Goal: Task Accomplishment & Management: Use online tool/utility

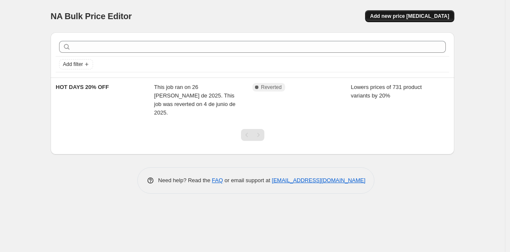
click at [397, 21] on button "Add new price change job" at bounding box center [409, 16] width 89 height 12
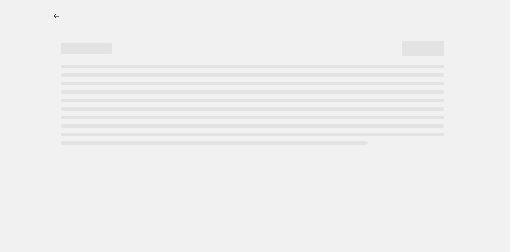
select select "percentage"
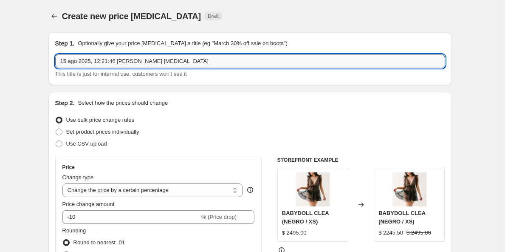
click at [179, 65] on input "15 ago 2025, 12:21:46 p.m. Price change job" at bounding box center [250, 61] width 390 height 14
type input "FLASH SALE 50%"
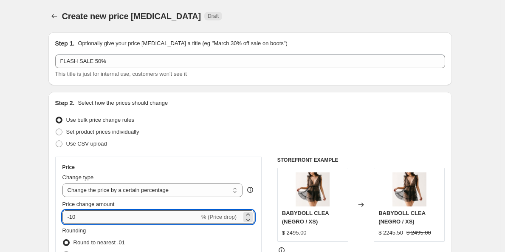
click at [80, 216] on input "-10" at bounding box center [130, 217] width 137 height 14
click at [78, 215] on input "-10" at bounding box center [130, 217] width 137 height 14
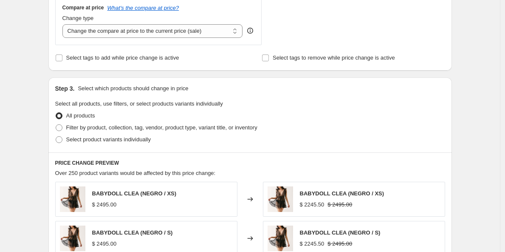
scroll to position [374, 0]
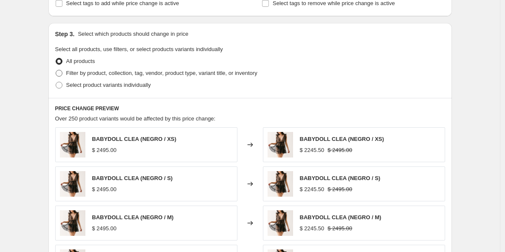
type input "-50"
click at [101, 76] on span "Filter by product, collection, tag, vendor, product type, variant title, or inv…" at bounding box center [161, 73] width 191 height 6
click at [56, 70] on input "Filter by product, collection, tag, vendor, product type, variant title, or inv…" at bounding box center [56, 70] width 0 height 0
radio input "true"
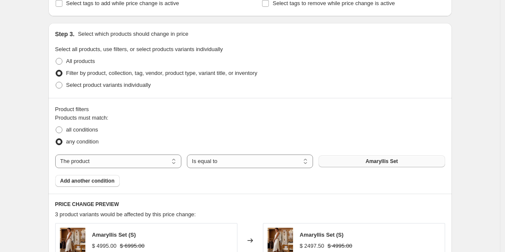
click at [329, 161] on button "Amaryllis Set" at bounding box center [382, 161] width 126 height 12
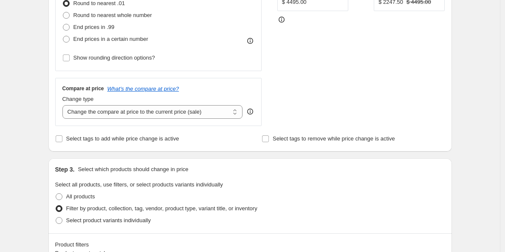
scroll to position [319, 0]
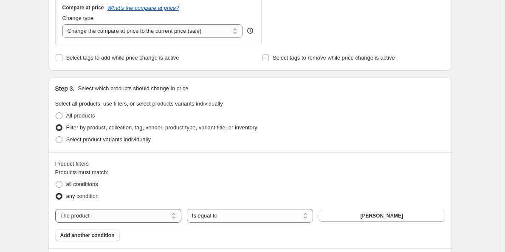
click at [55, 209] on select "The product The product's collection The product's tag The product's vendor The…" at bounding box center [118, 216] width 126 height 14
select select "title"
click at [99, 141] on span "Select product variants individually" at bounding box center [108, 139] width 85 height 6
click at [56, 136] on input "Select product variants individually" at bounding box center [56, 136] width 0 height 0
radio input "true"
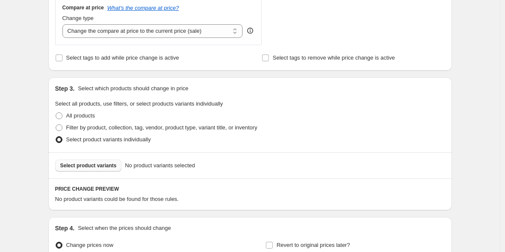
click at [97, 167] on span "Select product variants" at bounding box center [88, 165] width 57 height 7
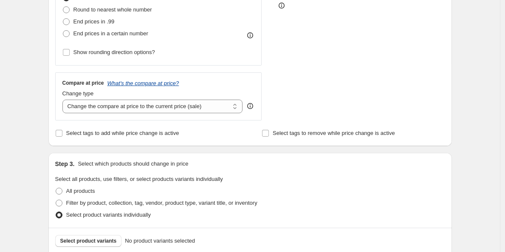
scroll to position [353, 0]
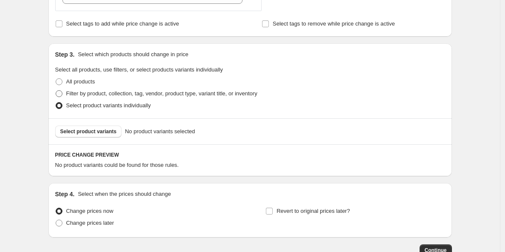
click at [93, 96] on span "Filter by product, collection, tag, vendor, product type, variant title, or inv…" at bounding box center [161, 93] width 191 height 6
click at [56, 90] on input "Filter by product, collection, tag, vendor, product type, variant title, or inv…" at bounding box center [56, 90] width 0 height 0
radio input "true"
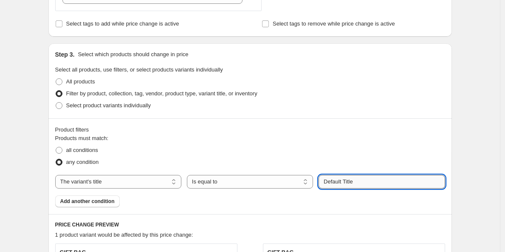
click at [337, 184] on input "Default Title" at bounding box center [382, 182] width 126 height 14
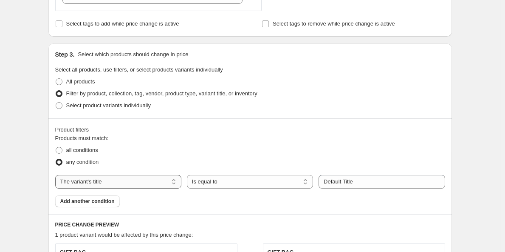
select select "product"
click at [348, 181] on button "Amaryllis Set" at bounding box center [382, 181] width 126 height 12
click at [93, 200] on span "Add another condition" at bounding box center [87, 201] width 54 height 7
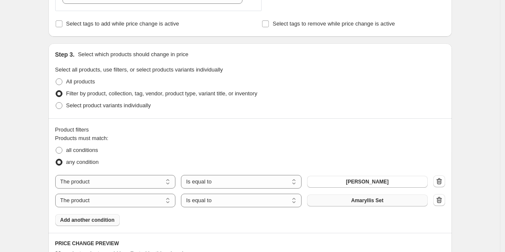
click at [382, 201] on span "Amaryllis Set" at bounding box center [367, 200] width 32 height 7
click at [108, 220] on span "Add another condition" at bounding box center [87, 219] width 54 height 7
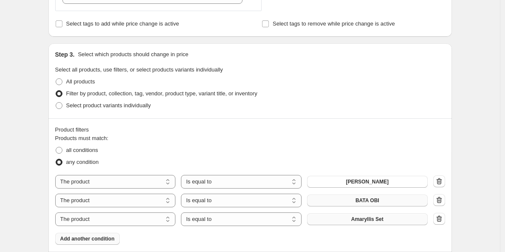
click at [359, 215] on button "Amaryllis Set" at bounding box center [367, 219] width 121 height 12
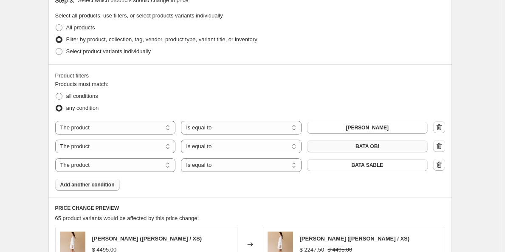
scroll to position [408, 0]
click at [88, 187] on span "Add another condition" at bounding box center [87, 184] width 54 height 7
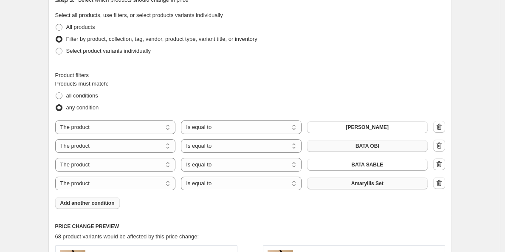
click at [353, 182] on button "Amaryllis Set" at bounding box center [367, 183] width 121 height 12
click at [100, 204] on span "Add another condition" at bounding box center [87, 202] width 54 height 7
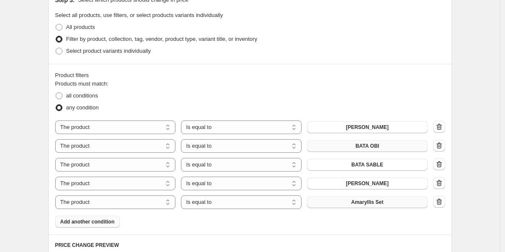
click at [358, 202] on span "Amaryllis Set" at bounding box center [367, 201] width 32 height 7
click at [107, 222] on span "Add another condition" at bounding box center [87, 221] width 54 height 7
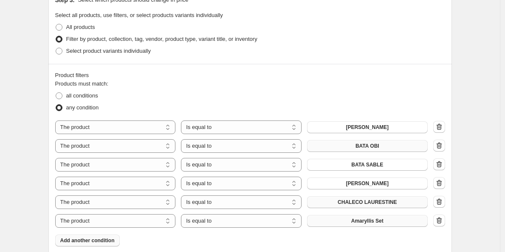
click at [350, 220] on button "Amaryllis Set" at bounding box center [367, 221] width 121 height 12
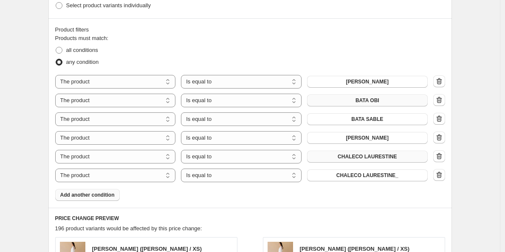
scroll to position [462, 0]
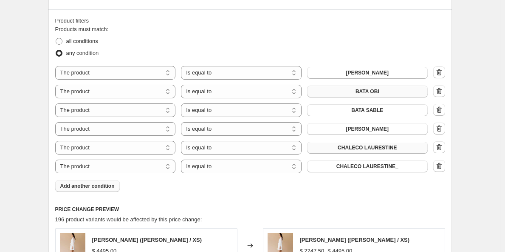
click at [98, 185] on span "Add another condition" at bounding box center [87, 185] width 54 height 7
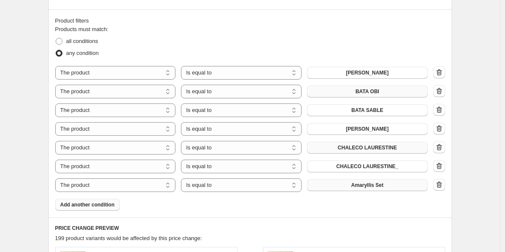
click at [355, 181] on button "Amaryllis Set" at bounding box center [367, 185] width 121 height 12
click at [116, 210] on button "Add another condition" at bounding box center [87, 204] width 65 height 12
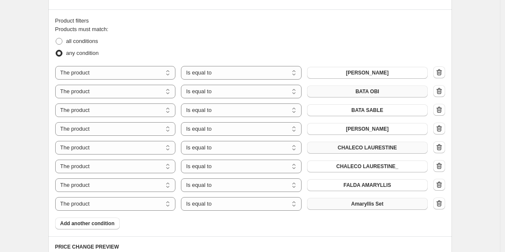
click at [398, 202] on button "Amaryllis Set" at bounding box center [367, 204] width 121 height 12
click at [82, 227] on button "Add another condition" at bounding box center [87, 223] width 65 height 12
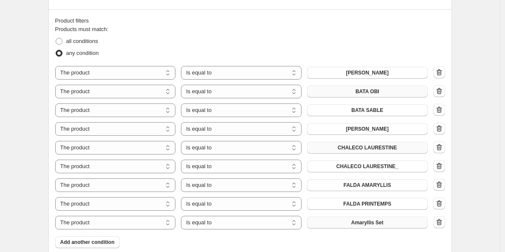
click at [402, 220] on button "Amaryllis Set" at bounding box center [367, 222] width 121 height 12
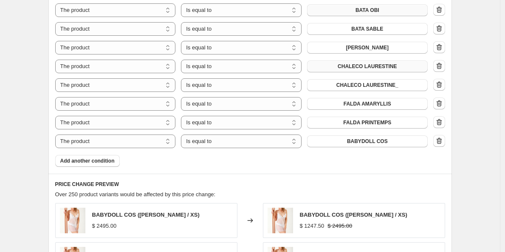
scroll to position [571, 0]
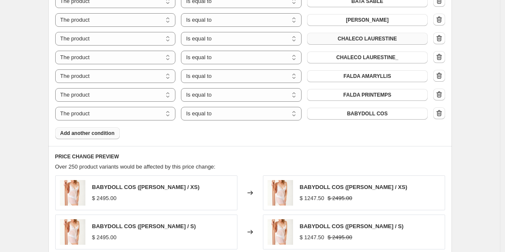
click at [76, 135] on span "Add another condition" at bounding box center [87, 133] width 54 height 7
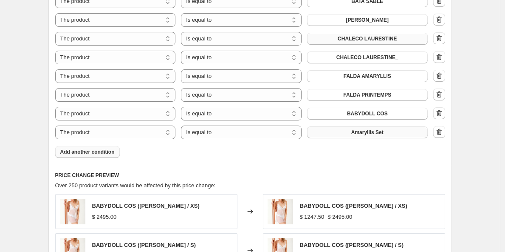
click at [330, 131] on button "Amaryllis Set" at bounding box center [367, 132] width 121 height 12
click at [79, 150] on span "Add another condition" at bounding box center [87, 151] width 54 height 7
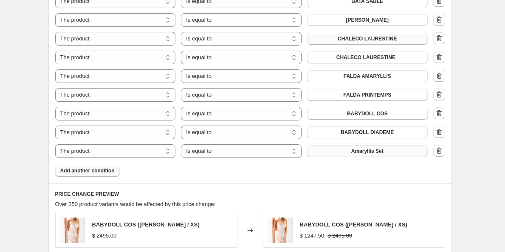
click at [324, 149] on button "Amaryllis Set" at bounding box center [367, 151] width 121 height 12
click at [103, 175] on button "Add another condition" at bounding box center [87, 170] width 65 height 12
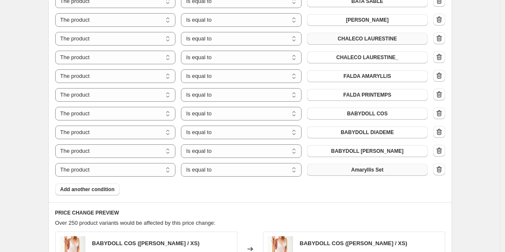
click at [373, 172] on span "Amaryllis Set" at bounding box center [367, 169] width 32 height 7
click at [102, 192] on span "Add another condition" at bounding box center [87, 189] width 54 height 7
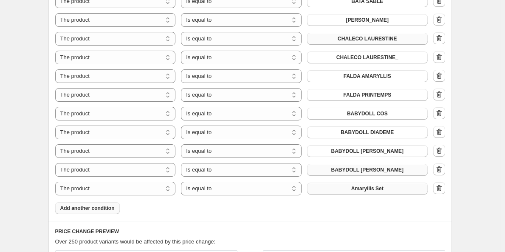
click at [378, 185] on button "Amaryllis Set" at bounding box center [367, 188] width 121 height 12
click at [371, 187] on span "Amaryllis Set" at bounding box center [367, 188] width 32 height 7
click at [103, 205] on button "Add another condition" at bounding box center [87, 208] width 65 height 12
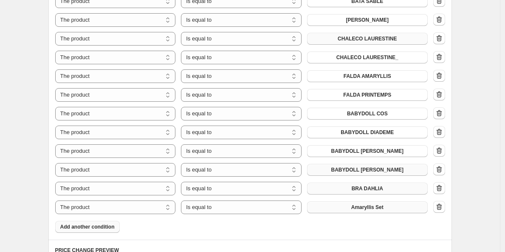
click at [381, 207] on span "Amaryllis Set" at bounding box center [367, 207] width 32 height 7
click at [102, 225] on span "Add another condition" at bounding box center [87, 226] width 54 height 7
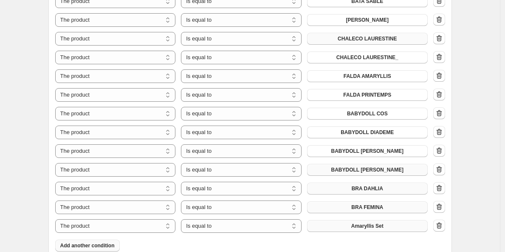
click at [351, 229] on button "Amaryllis Set" at bounding box center [367, 226] width 121 height 12
click at [89, 243] on span "Add another condition" at bounding box center [87, 245] width 54 height 7
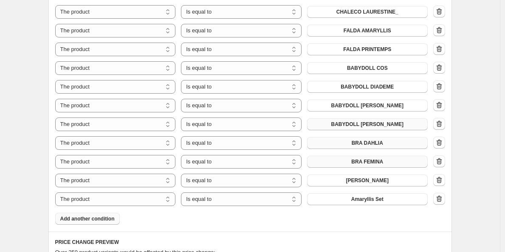
scroll to position [619, 0]
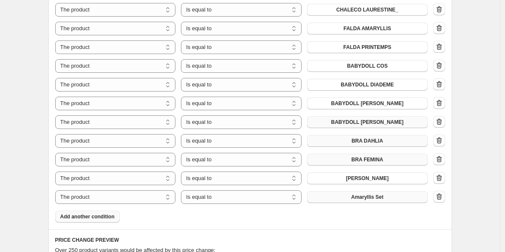
click at [341, 197] on button "Amaryllis Set" at bounding box center [367, 197] width 121 height 12
click at [104, 221] on button "Add another condition" at bounding box center [87, 216] width 65 height 12
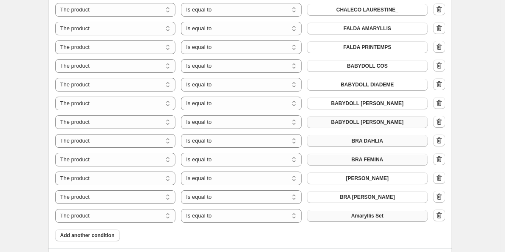
click at [374, 215] on span "Amaryllis Set" at bounding box center [367, 215] width 32 height 7
click at [93, 235] on span "Add another condition" at bounding box center [87, 235] width 54 height 7
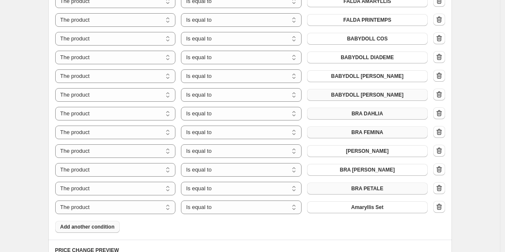
scroll to position [680, 0]
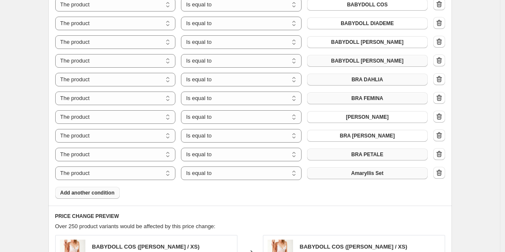
click at [352, 174] on button "Amaryllis Set" at bounding box center [367, 173] width 121 height 12
click at [111, 198] on button "Add another condition" at bounding box center [87, 193] width 65 height 12
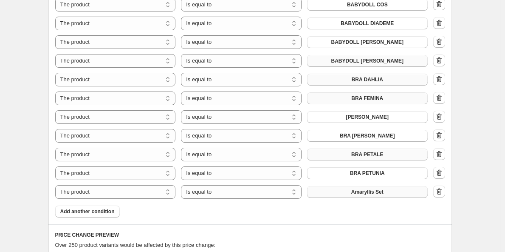
click at [368, 195] on span "Amaryllis Set" at bounding box center [367, 191] width 32 height 7
click at [82, 207] on button "Add another condition" at bounding box center [87, 211] width 65 height 12
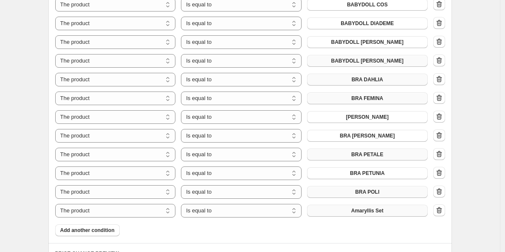
click at [334, 209] on button "Amaryllis Set" at bounding box center [367, 210] width 121 height 12
click at [76, 230] on span "Add another condition" at bounding box center [87, 229] width 54 height 7
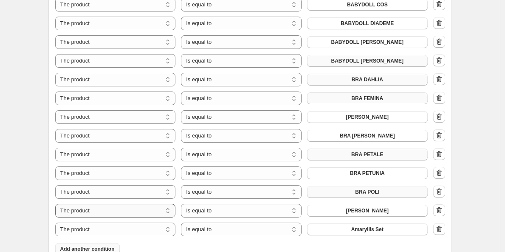
scroll to position [700, 0]
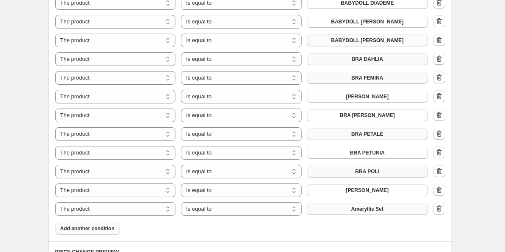
click at [384, 209] on span "Amaryllis Set" at bounding box center [367, 208] width 32 height 7
click at [77, 233] on button "Add another condition" at bounding box center [87, 228] width 65 height 12
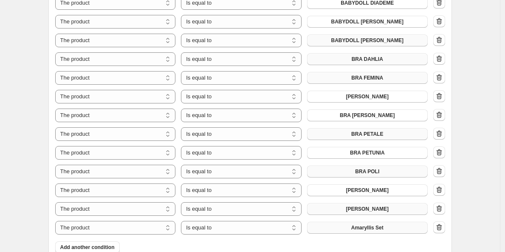
click at [362, 227] on span "Amaryllis Set" at bounding box center [367, 227] width 32 height 7
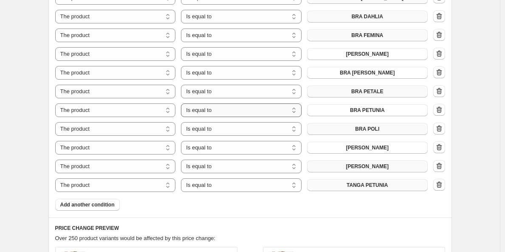
scroll to position [755, 0]
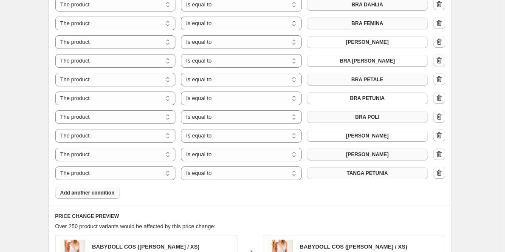
click at [85, 193] on span "Add another condition" at bounding box center [87, 192] width 54 height 7
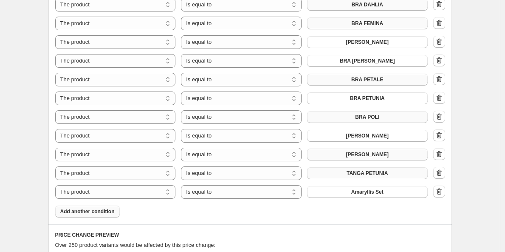
click at [373, 198] on div "The product The product's collection The product's tag The product's vendor The…" at bounding box center [241, 192] width 373 height 14
click at [373, 196] on button "Amaryllis Set" at bounding box center [367, 192] width 121 height 12
click at [102, 212] on span "Add another condition" at bounding box center [87, 211] width 54 height 7
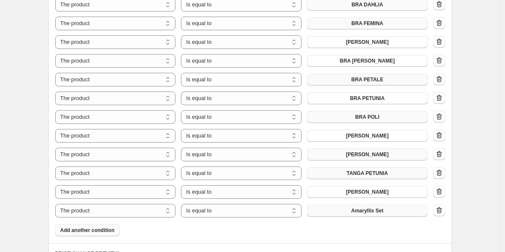
click at [383, 216] on button "Amaryllis Set" at bounding box center [367, 210] width 121 height 12
click at [102, 228] on span "Add another condition" at bounding box center [87, 229] width 54 height 7
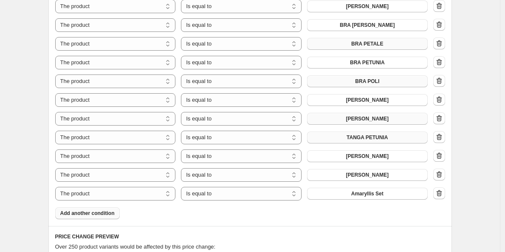
scroll to position [816, 0]
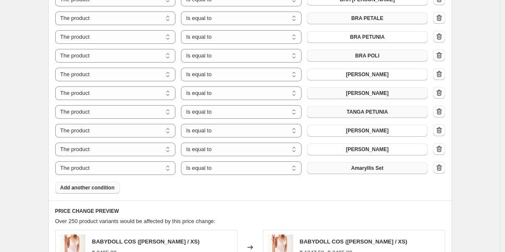
click at [390, 169] on button "Amaryllis Set" at bounding box center [367, 168] width 121 height 12
click at [69, 191] on button "Add another condition" at bounding box center [87, 187] width 65 height 12
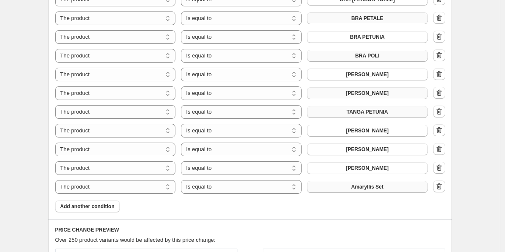
click at [351, 192] on button "Amaryllis Set" at bounding box center [367, 187] width 121 height 12
click at [72, 206] on span "Add another condition" at bounding box center [87, 206] width 54 height 7
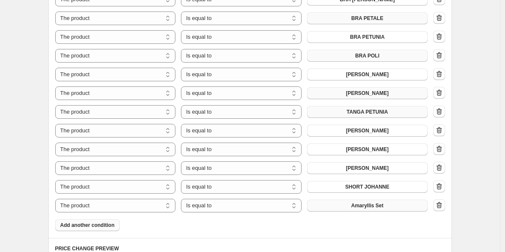
click at [349, 205] on button "Amaryllis Set" at bounding box center [367, 205] width 121 height 12
click at [90, 225] on span "Add another condition" at bounding box center [87, 224] width 54 height 7
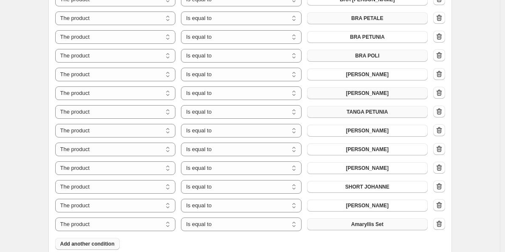
click at [382, 226] on span "Amaryllis Set" at bounding box center [367, 224] width 32 height 7
click at [374, 223] on span "Amaryllis Set" at bounding box center [367, 224] width 32 height 7
click at [366, 226] on span "Amaryllis Set" at bounding box center [367, 224] width 32 height 7
click at [110, 242] on span "Add another condition" at bounding box center [87, 243] width 54 height 7
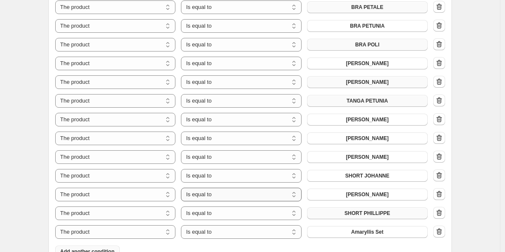
scroll to position [829, 0]
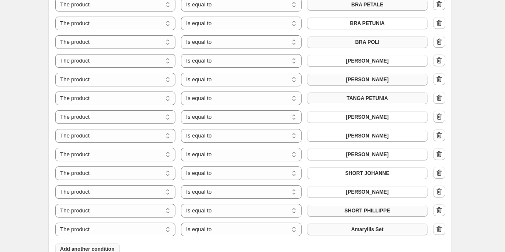
click at [321, 228] on button "Amaryllis Set" at bounding box center [367, 229] width 121 height 12
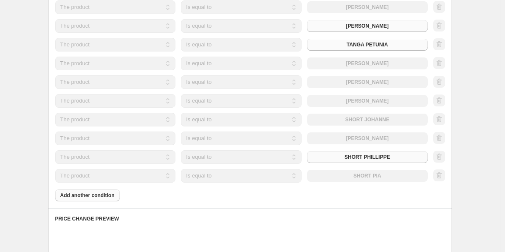
scroll to position [884, 0]
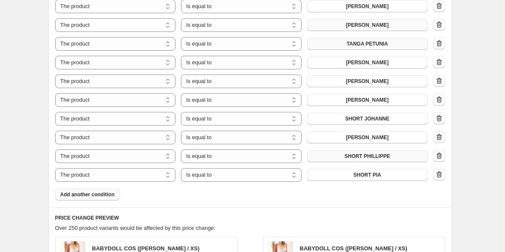
click at [82, 196] on span "Add another condition" at bounding box center [87, 194] width 54 height 7
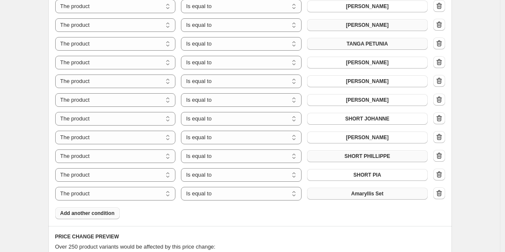
click at [345, 196] on button "Amaryllis Set" at bounding box center [367, 193] width 121 height 12
click at [86, 213] on span "Add another condition" at bounding box center [87, 212] width 54 height 7
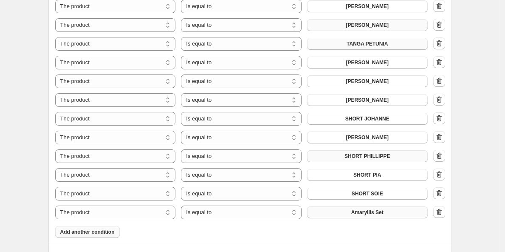
click at [365, 216] on button "Amaryllis Set" at bounding box center [367, 212] width 121 height 12
click at [82, 228] on button "Add another condition" at bounding box center [87, 232] width 65 height 12
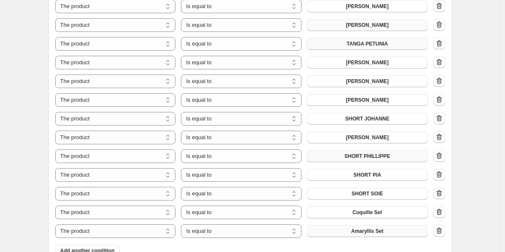
click at [367, 237] on div "The product The product's collection The product's tag The product's vendor The…" at bounding box center [241, 231] width 373 height 14
click at [366, 234] on span "Amaryllis Set" at bounding box center [367, 230] width 32 height 7
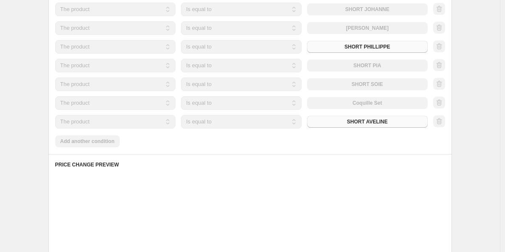
scroll to position [1026, 0]
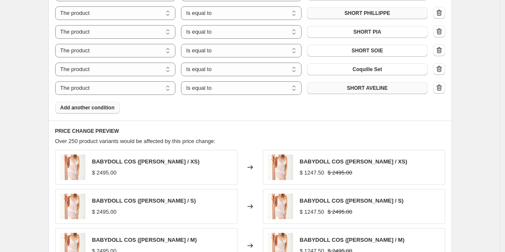
click at [92, 109] on span "Add another condition" at bounding box center [87, 107] width 54 height 7
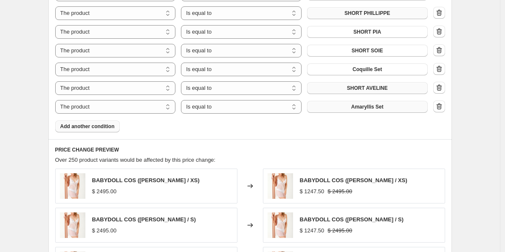
click at [331, 110] on button "Amaryllis Set" at bounding box center [367, 107] width 121 height 12
click at [74, 122] on button "Add another condition" at bounding box center [87, 126] width 65 height 12
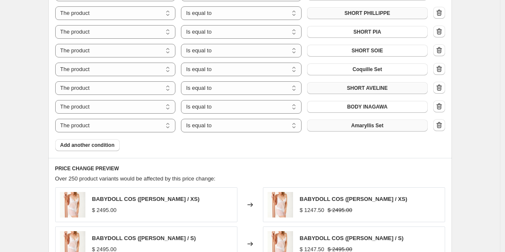
click at [395, 130] on button "Amaryllis Set" at bounding box center [367, 125] width 121 height 12
click at [108, 142] on button "Add another condition" at bounding box center [87, 145] width 65 height 12
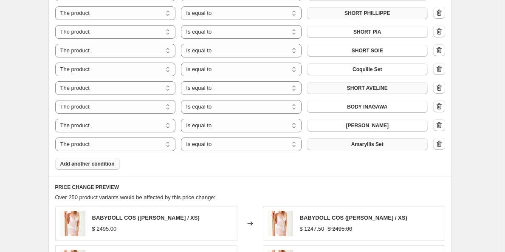
click at [348, 144] on button "Amaryllis Set" at bounding box center [367, 144] width 121 height 12
click at [85, 164] on span "Add another condition" at bounding box center [87, 163] width 54 height 7
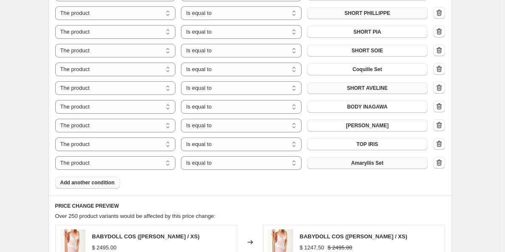
click at [370, 165] on span "Amaryllis Set" at bounding box center [367, 162] width 32 height 7
click at [70, 186] on button "Add another condition" at bounding box center [87, 182] width 65 height 12
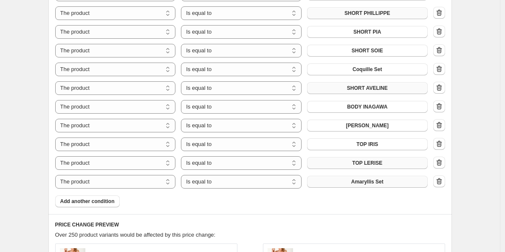
click at [353, 182] on button "Amaryllis Set" at bounding box center [367, 181] width 121 height 12
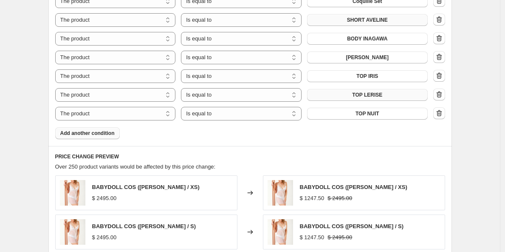
click at [83, 133] on span "Add another condition" at bounding box center [87, 133] width 54 height 7
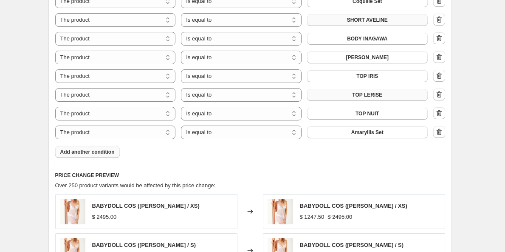
click at [354, 133] on span "Amaryllis Set" at bounding box center [367, 132] width 32 height 7
click at [81, 156] on button "Add another condition" at bounding box center [87, 152] width 65 height 12
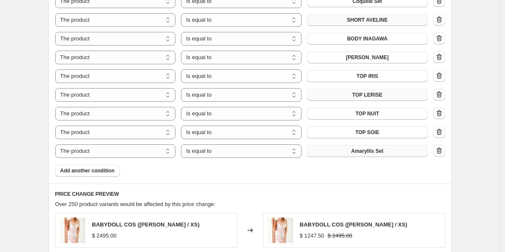
click at [352, 151] on button "Amaryllis Set" at bounding box center [367, 151] width 121 height 12
click at [102, 174] on span "Add another condition" at bounding box center [87, 170] width 54 height 7
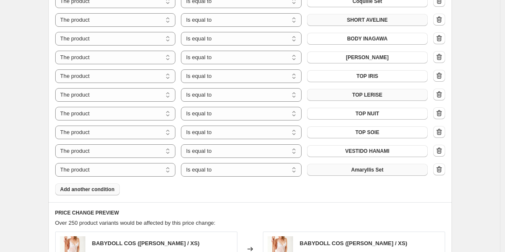
click at [339, 167] on button "Amaryllis Set" at bounding box center [367, 170] width 121 height 12
click at [94, 192] on span "Add another condition" at bounding box center [87, 189] width 54 height 7
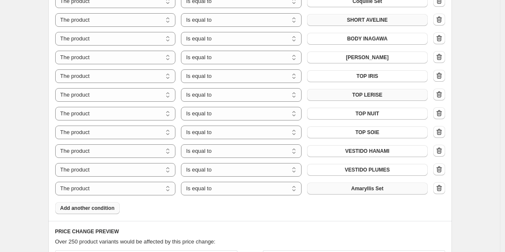
click at [362, 191] on span "Amaryllis Set" at bounding box center [367, 188] width 32 height 7
click at [85, 206] on span "Add another condition" at bounding box center [87, 207] width 54 height 7
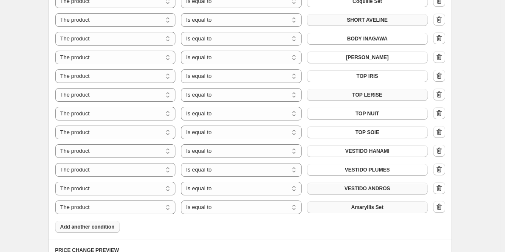
click at [366, 203] on button "Amaryllis Set" at bounding box center [367, 207] width 121 height 12
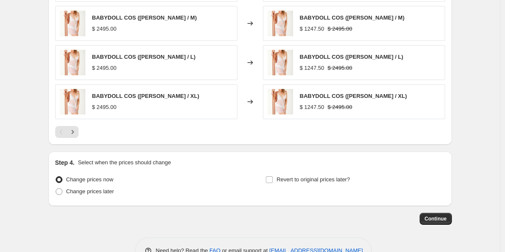
scroll to position [1460, 0]
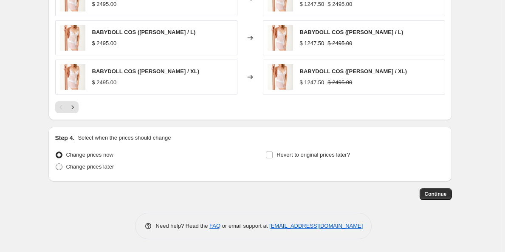
click at [95, 171] on label "Change prices later" at bounding box center [84, 167] width 59 height 12
click at [56, 164] on input "Change prices later" at bounding box center [56, 163] width 0 height 0
radio input "true"
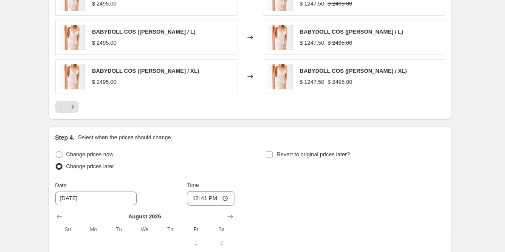
scroll to position [1521, 0]
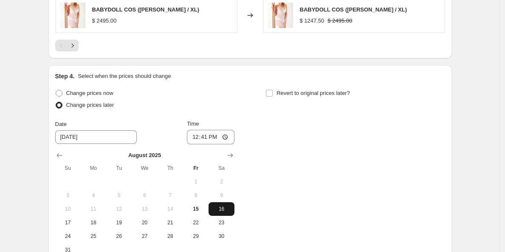
click at [228, 212] on button "16" at bounding box center [221, 209] width 25 height 14
click at [204, 137] on input "12:41" at bounding box center [211, 137] width 48 height 14
click at [210, 136] on input "12:41" at bounding box center [211, 137] width 48 height 14
type input "00:00"
click at [273, 93] on input "Revert to original prices later?" at bounding box center [269, 93] width 7 height 7
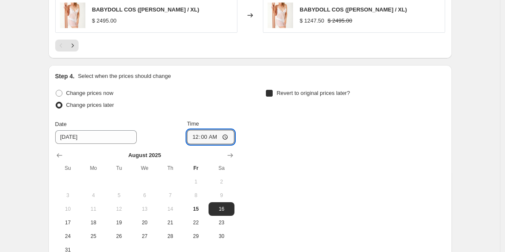
checkbox input "true"
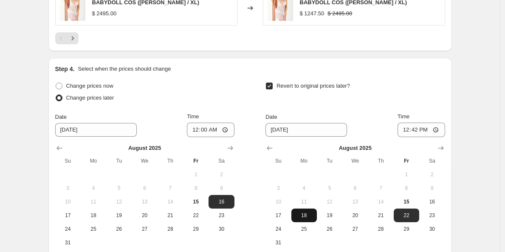
scroll to position [1542, 0]
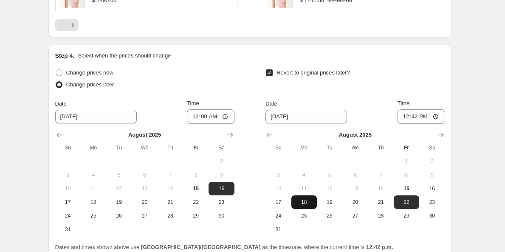
click at [308, 204] on span "18" at bounding box center [304, 201] width 19 height 7
type input "8/18/2025"
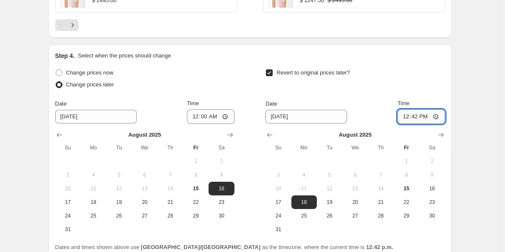
click at [412, 120] on input "12:42" at bounding box center [422, 116] width 48 height 14
type input "23:59"
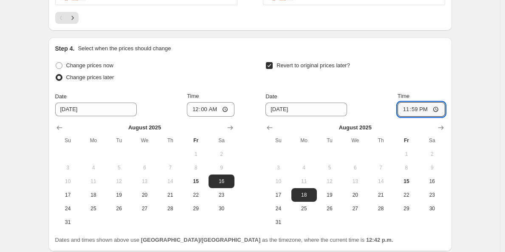
scroll to position [1618, 0]
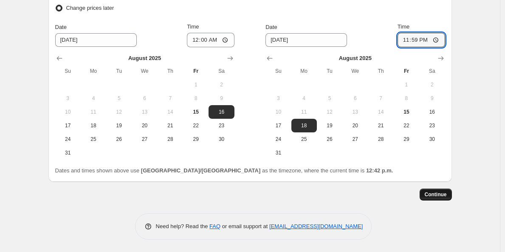
click at [425, 189] on button "Continue" at bounding box center [436, 194] width 32 height 12
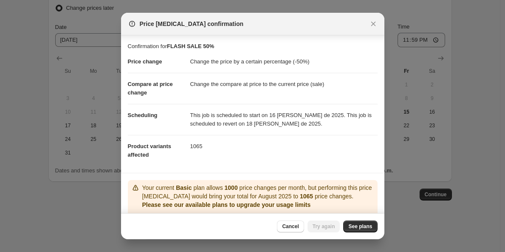
scroll to position [38, 0]
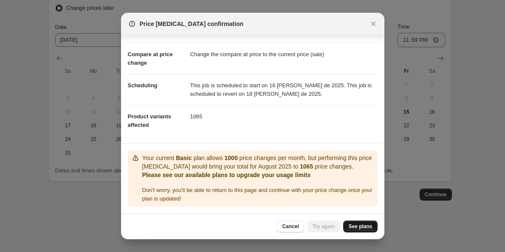
click at [363, 225] on span "See plans" at bounding box center [360, 226] width 24 height 7
click at [330, 228] on span "Try again" at bounding box center [324, 226] width 23 height 7
click at [324, 226] on span "Try again" at bounding box center [324, 226] width 23 height 7
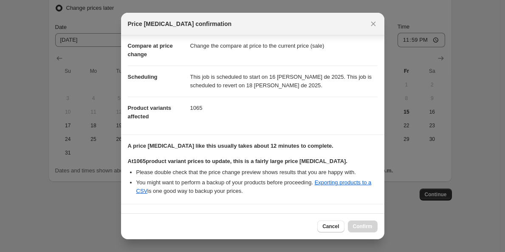
scroll to position [160, 0]
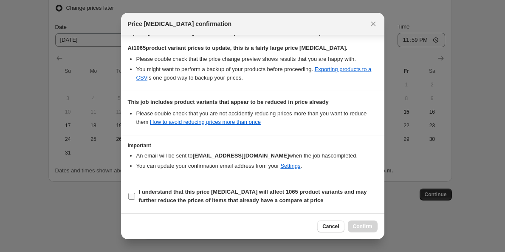
click at [190, 199] on b "I understand that this price change job will affect 1065 product variants and m…" at bounding box center [253, 195] width 228 height 15
click at [135, 199] on input "I understand that this price change job will affect 1065 product variants and m…" at bounding box center [131, 195] width 7 height 7
checkbox input "true"
click at [374, 235] on div "Cancel Confirm" at bounding box center [252, 226] width 263 height 26
click at [362, 219] on div "Cancel Confirm" at bounding box center [252, 226] width 263 height 26
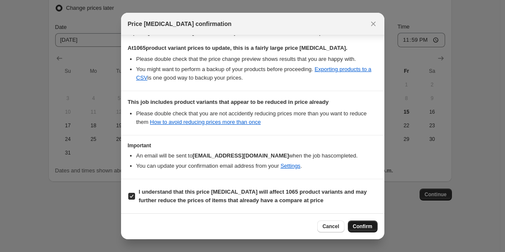
click at [362, 222] on button "Confirm" at bounding box center [363, 226] width 30 height 12
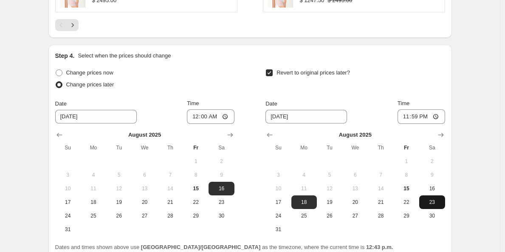
scroll to position [1670, 0]
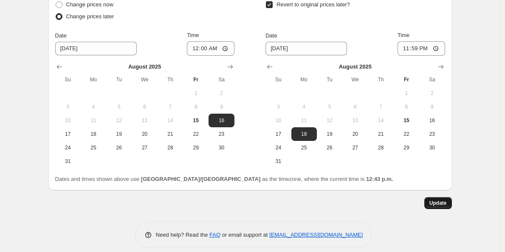
click at [431, 198] on button "Update" at bounding box center [438, 203] width 28 height 12
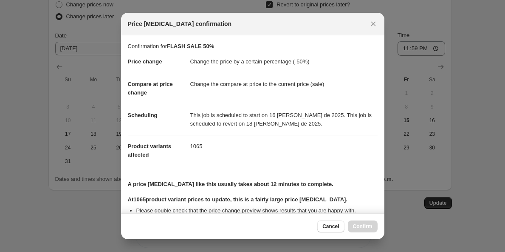
scroll to position [160, 0]
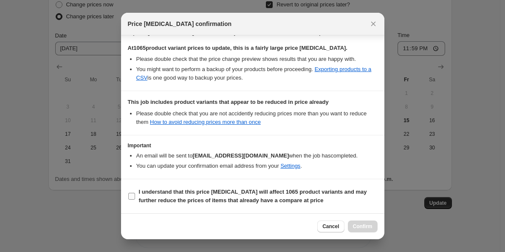
click at [267, 188] on b "I understand that this price change job will affect 1065 product variants and m…" at bounding box center [253, 195] width 228 height 15
click at [135, 192] on input "I understand that this price change job will affect 1065 product variants and m…" at bounding box center [131, 195] width 7 height 7
checkbox input "true"
click at [365, 230] on button "Confirm" at bounding box center [363, 226] width 30 height 12
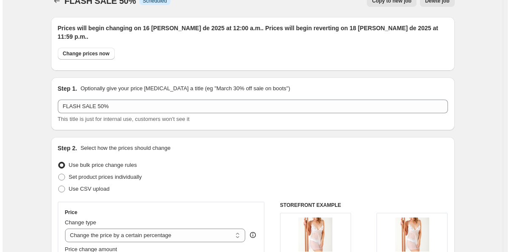
scroll to position [0, 0]
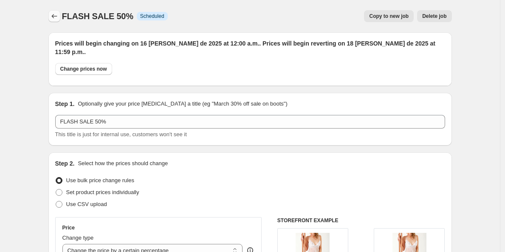
click at [54, 14] on icon "Price change jobs" at bounding box center [54, 16] width 8 height 8
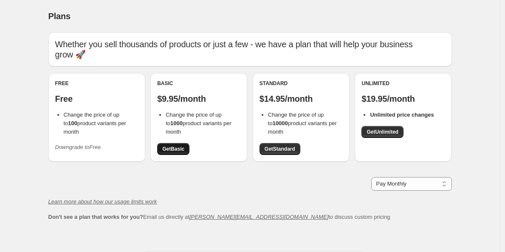
click at [175, 145] on link "Get Basic" at bounding box center [173, 149] width 32 height 12
click at [284, 150] on span "Get Standard" at bounding box center [280, 148] width 31 height 7
